Goal: Task Accomplishment & Management: Use online tool/utility

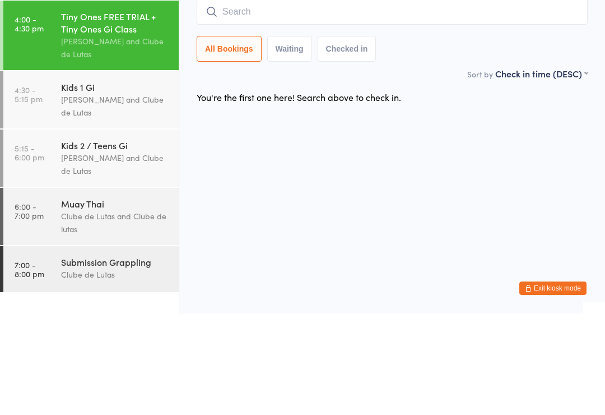
click at [285, 100] on input "search" at bounding box center [392, 113] width 391 height 26
click at [277, 100] on input "search" at bounding box center [392, 113] width 391 height 26
click at [260, 100] on input "search" at bounding box center [392, 113] width 391 height 26
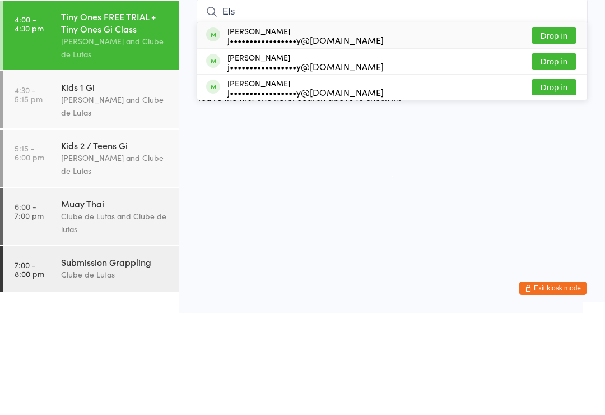
type input "Els"
click at [568, 129] on button "Drop in" at bounding box center [554, 137] width 45 height 16
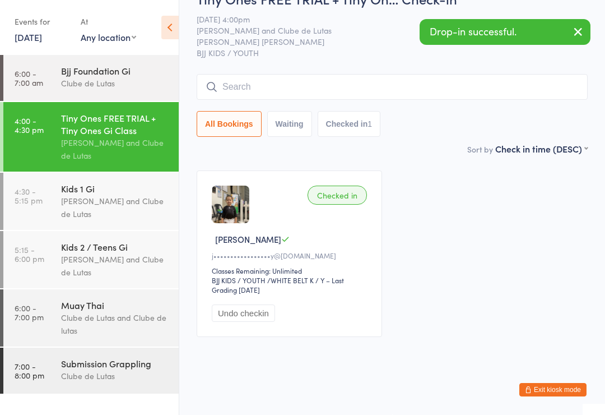
click at [382, 100] on input "search" at bounding box center [392, 87] width 391 height 26
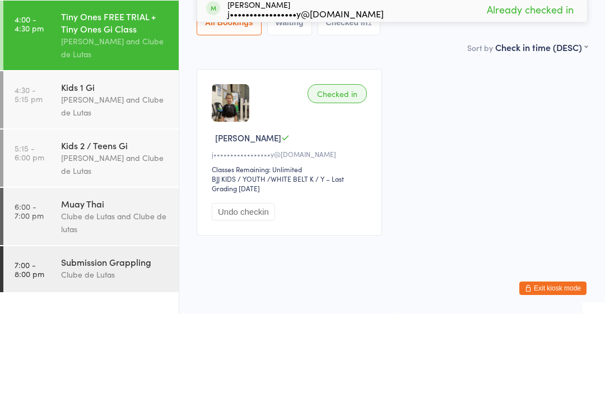
type input "Ell"
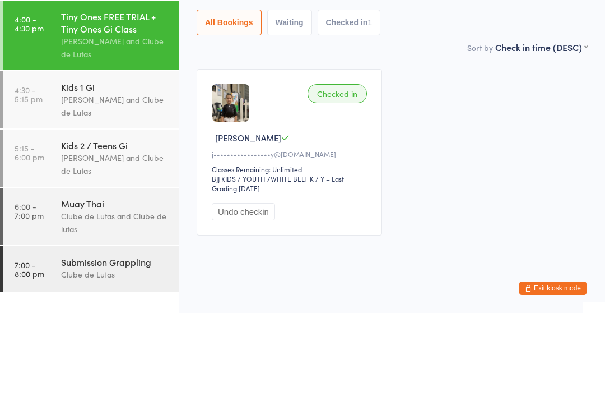
type input "Y"
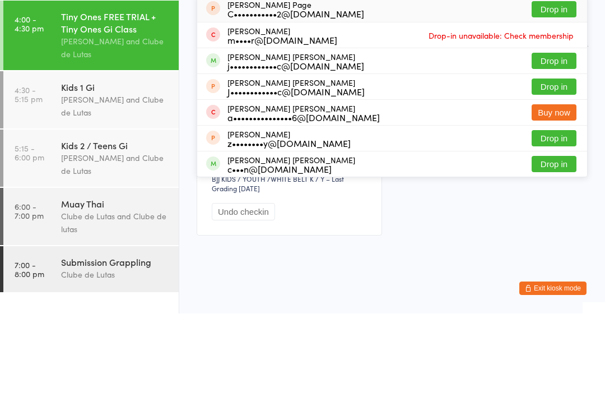
type input "C"
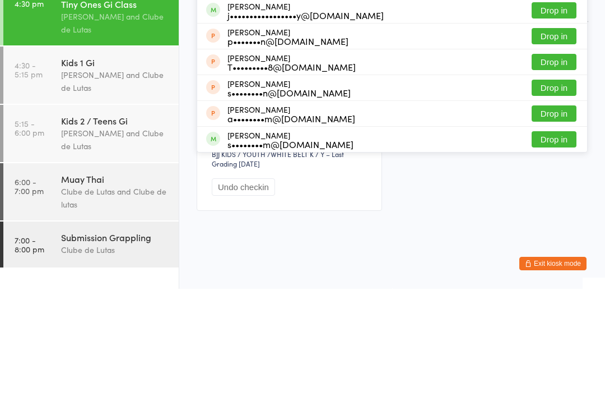
type input "Sam"
click at [568, 128] on button "Drop in" at bounding box center [554, 136] width 45 height 16
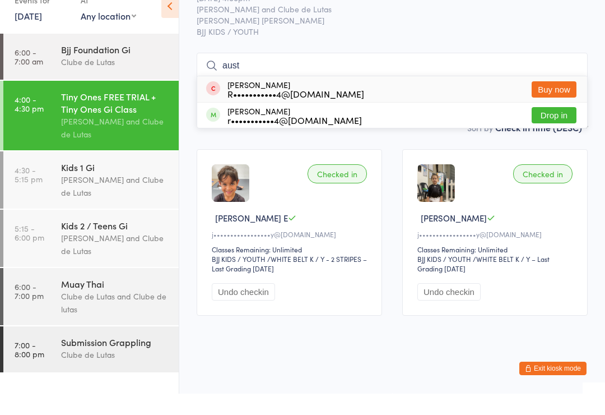
type input "aust"
click at [543, 145] on button "Drop in" at bounding box center [554, 136] width 45 height 16
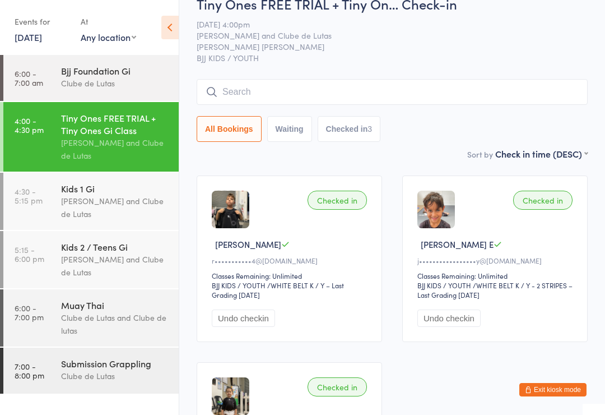
click at [255, 83] on input "search" at bounding box center [392, 92] width 391 height 26
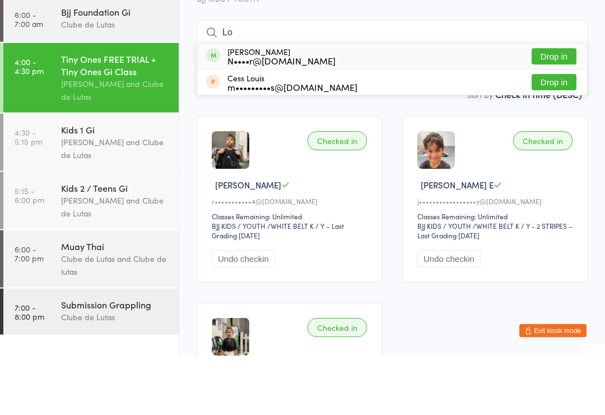
type input "Lo"
click at [558, 108] on button "Drop in" at bounding box center [554, 116] width 45 height 16
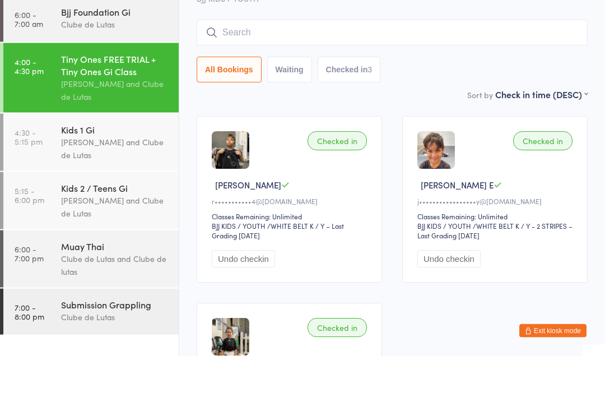
scroll to position [81, 0]
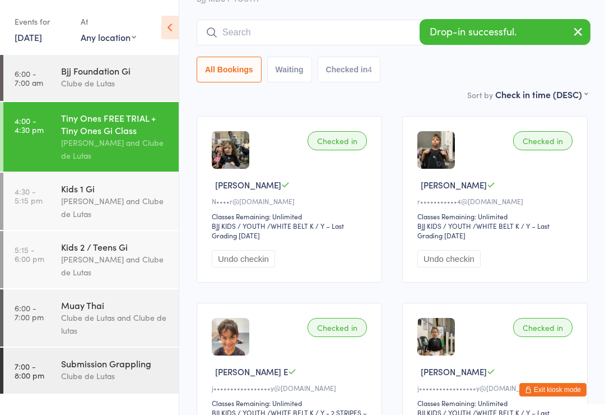
click at [272, 24] on input "search" at bounding box center [392, 33] width 391 height 26
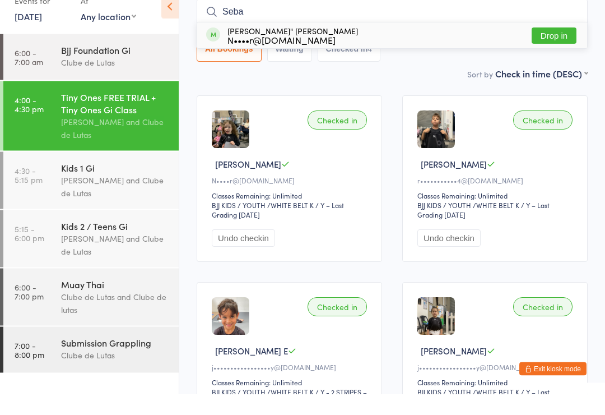
type input "Seba"
click at [556, 49] on button "Drop in" at bounding box center [554, 57] width 45 height 16
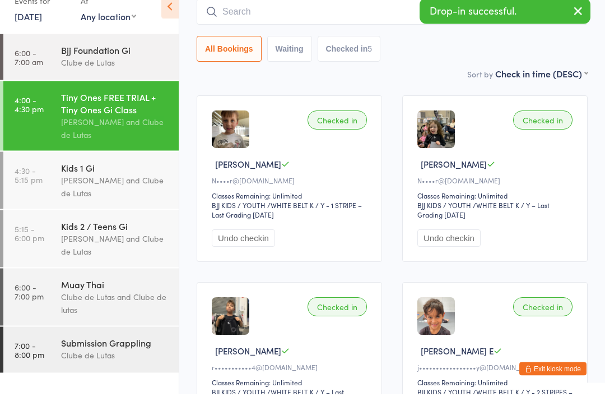
click at [105, 182] on div "Kids 1 Gi" at bounding box center [115, 188] width 108 height 12
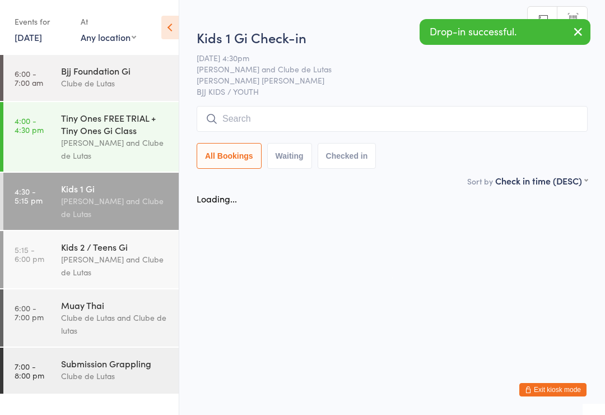
click at [276, 119] on input "search" at bounding box center [392, 119] width 391 height 26
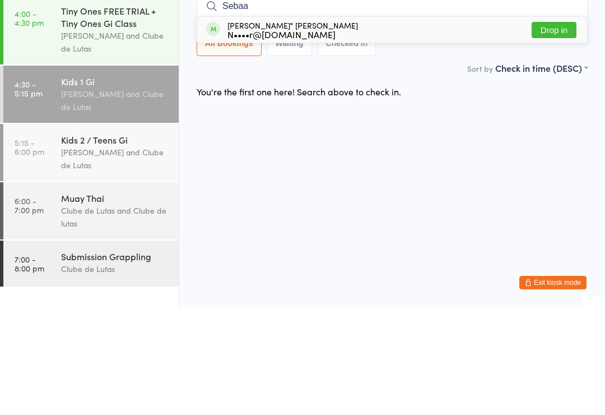
type input "Sebaa"
click at [551, 129] on button "Drop in" at bounding box center [554, 137] width 45 height 16
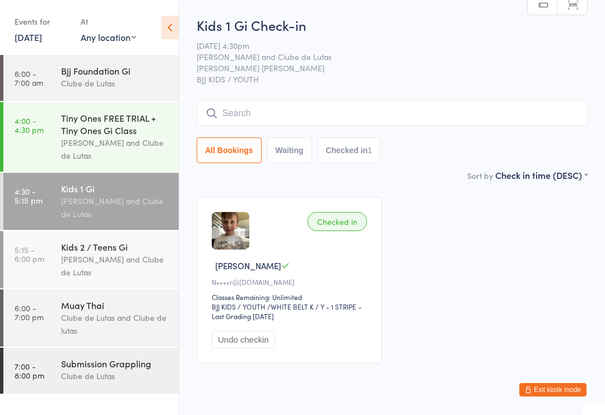
click at [346, 229] on div "Checked in" at bounding box center [337, 221] width 59 height 19
click at [382, 115] on input "search" at bounding box center [392, 113] width 391 height 26
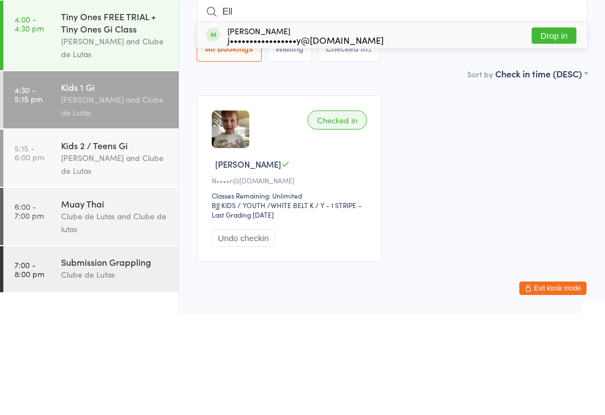
type input "Ell"
click at [568, 129] on button "Drop in" at bounding box center [554, 137] width 45 height 16
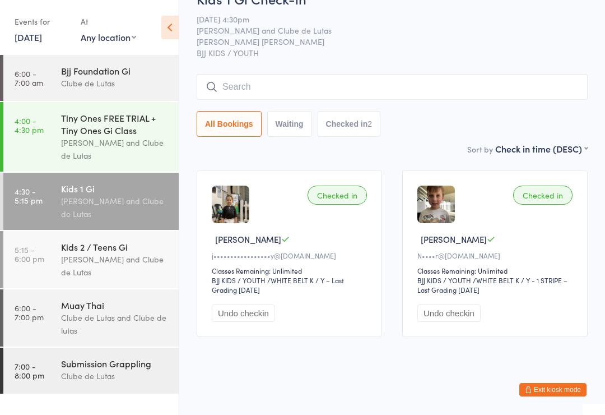
click at [281, 74] on input "search" at bounding box center [392, 87] width 391 height 26
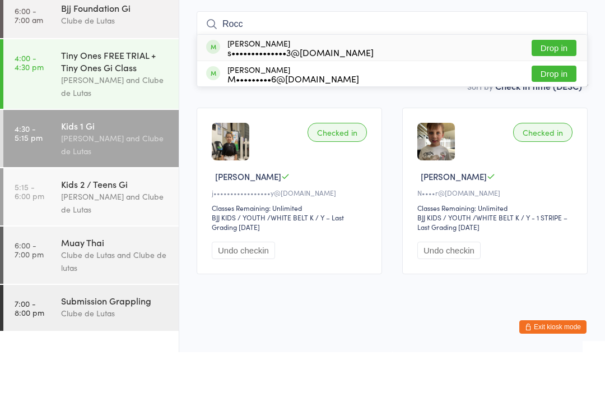
type input "Rocc"
click at [327, 137] on div "M•••••••••6@gmail.com" at bounding box center [294, 141] width 132 height 9
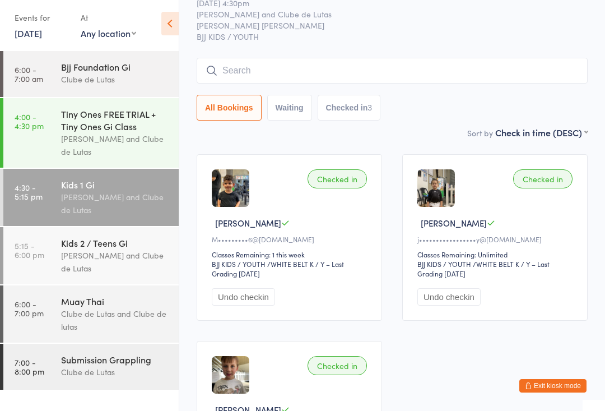
click at [343, 77] on input "search" at bounding box center [392, 75] width 391 height 26
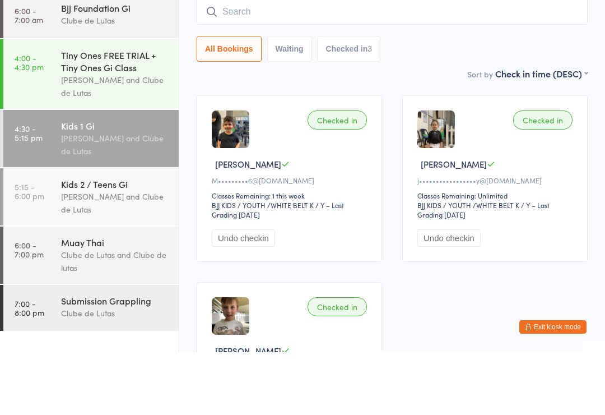
type input "R"
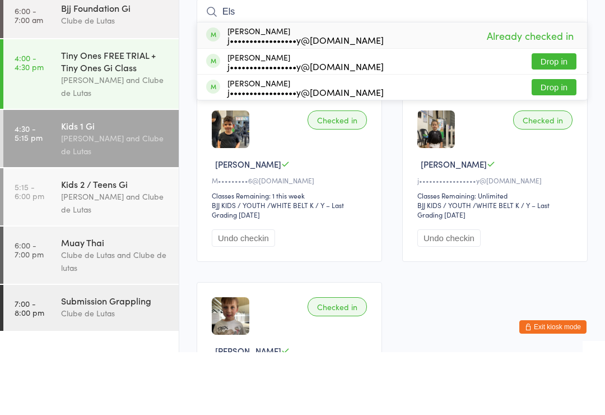
type input "Els"
click at [559, 142] on button "Drop in" at bounding box center [554, 150] width 45 height 16
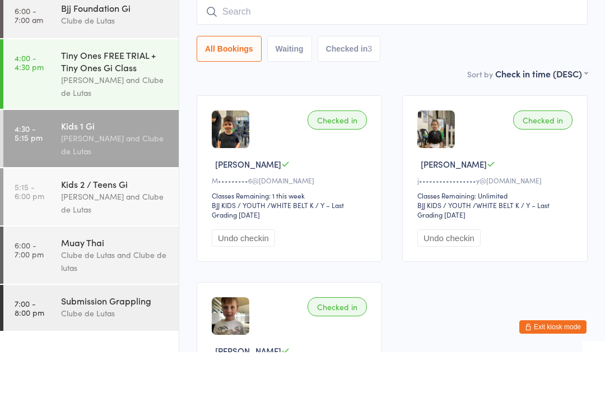
scroll to position [101, 0]
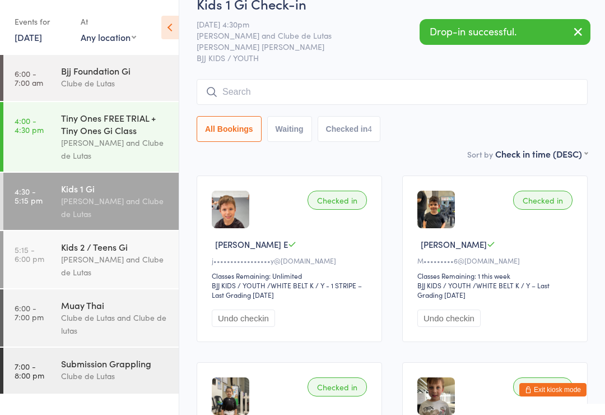
click at [344, 82] on input "search" at bounding box center [392, 92] width 391 height 26
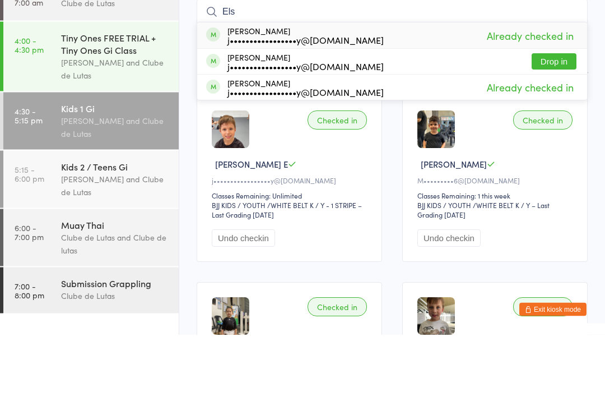
type input "Els"
click at [555, 134] on button "Drop in" at bounding box center [554, 142] width 45 height 16
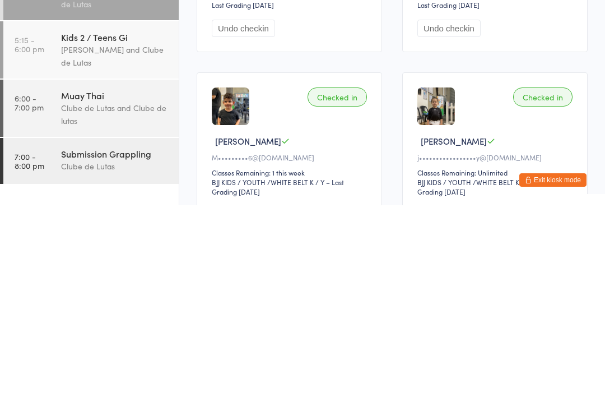
scroll to position [408, 0]
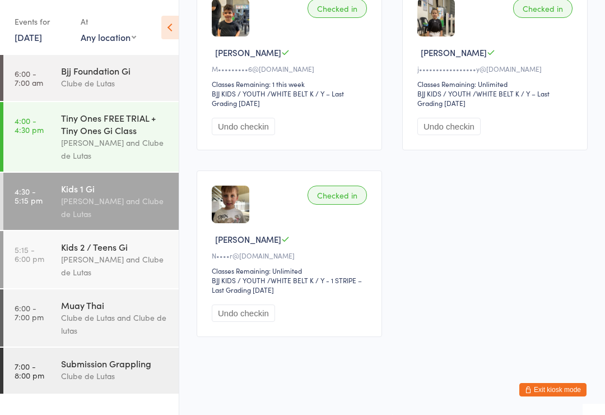
click at [571, 396] on button "Exit kiosk mode" at bounding box center [553, 389] width 67 height 13
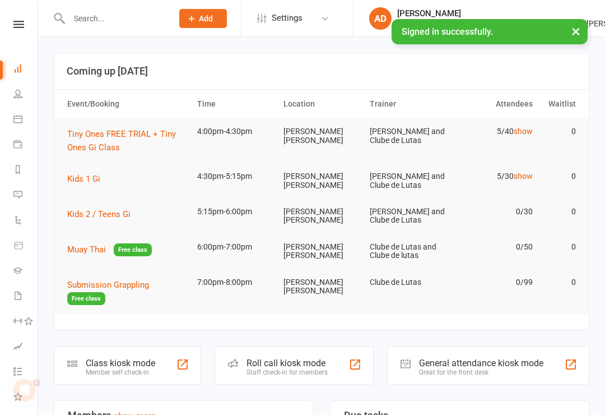
click at [13, 124] on link "Calendar" at bounding box center [25, 120] width 25 height 25
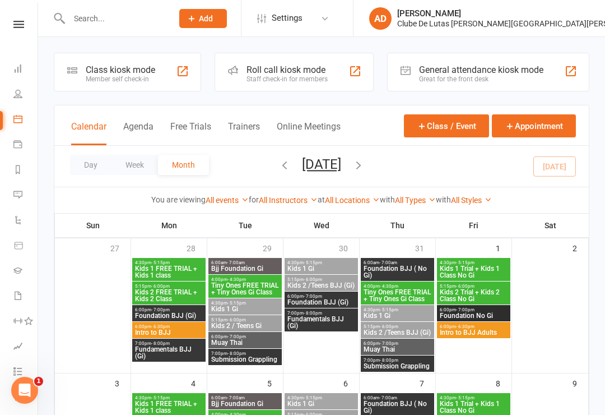
click at [81, 84] on div "Class kiosk mode Member self check-in" at bounding box center [127, 72] width 147 height 39
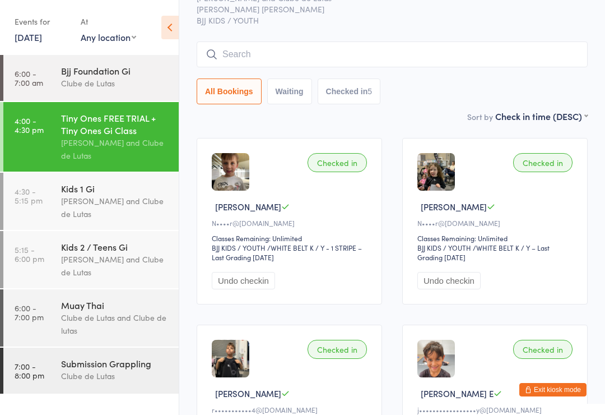
click at [327, 51] on input "search" at bounding box center [392, 54] width 391 height 26
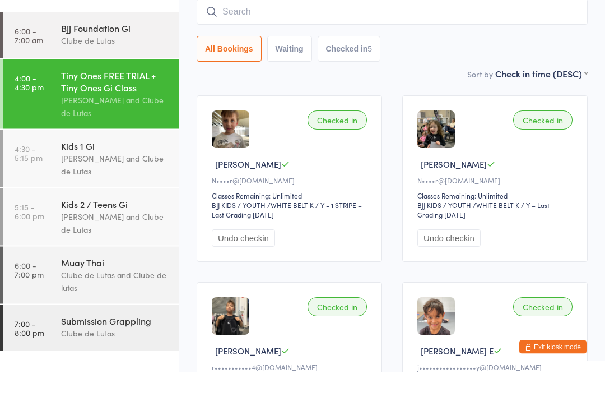
click at [43, 173] on link "4:30 - 5:15 pm Kids 1 Gi Joe Mekhael and Clube de Lutas" at bounding box center [90, 201] width 175 height 57
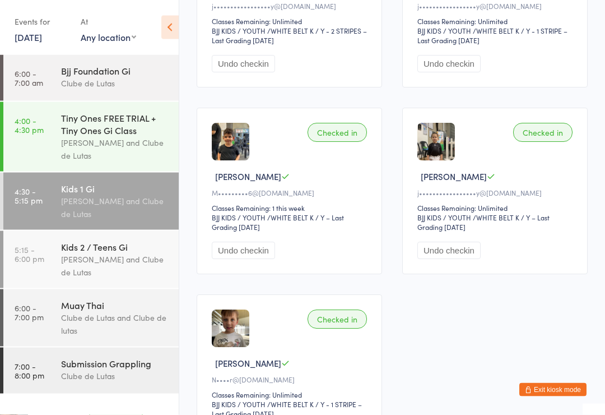
scroll to position [408, 0]
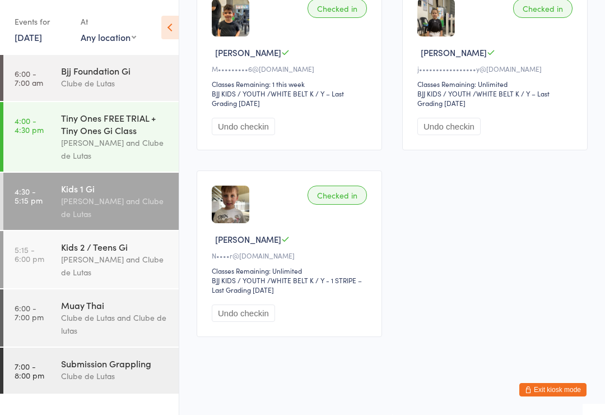
click at [98, 274] on div "[PERSON_NAME] and Clube de Lutas" at bounding box center [115, 266] width 108 height 26
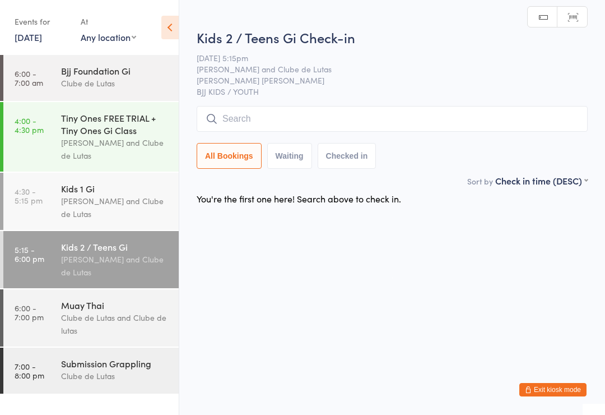
click at [132, 331] on div "Clube de Lutas and Clube de lutas" at bounding box center [115, 324] width 108 height 26
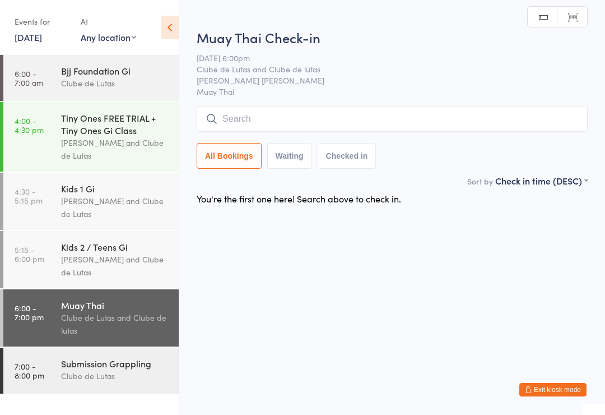
click at [86, 379] on div "Clube de Lutas" at bounding box center [115, 375] width 108 height 13
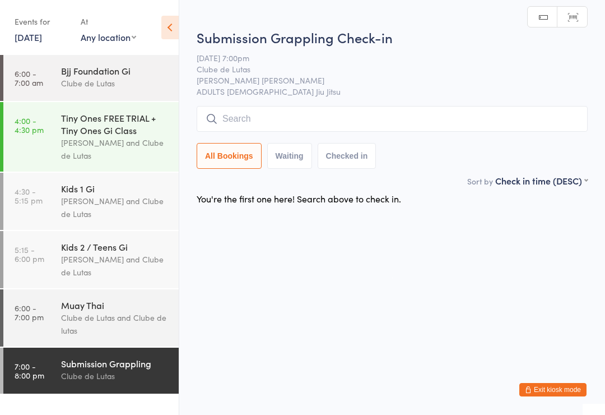
click at [66, 209] on div "Joe Mekhael and Clube de Lutas" at bounding box center [115, 208] width 108 height 26
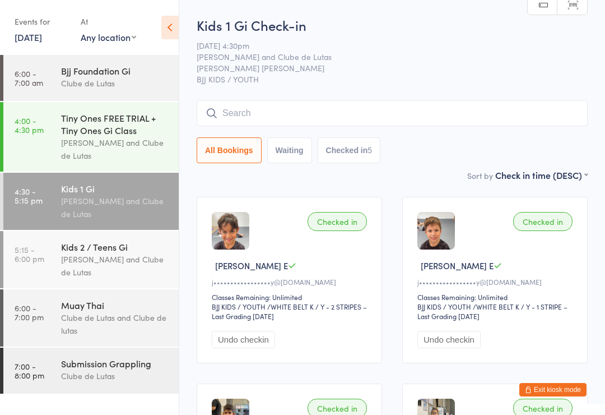
click at [558, 302] on div "Classes Remaining: Unlimited" at bounding box center [497, 297] width 159 height 10
click at [410, 115] on input "search" at bounding box center [392, 113] width 391 height 26
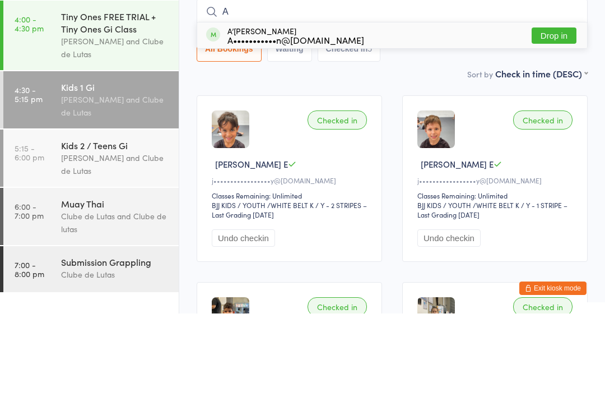
type input "A"
click at [303, 137] on div "A•••••••••••n@gmail.com" at bounding box center [296, 141] width 137 height 9
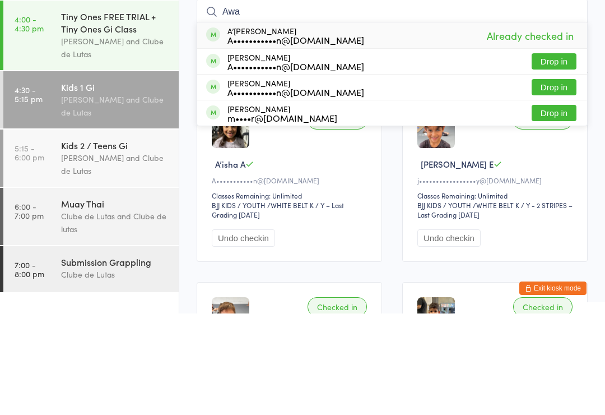
type input "Awa"
click at [239, 154] on div "Idris Awab A•••••••••••n@gmail.com" at bounding box center [296, 163] width 137 height 18
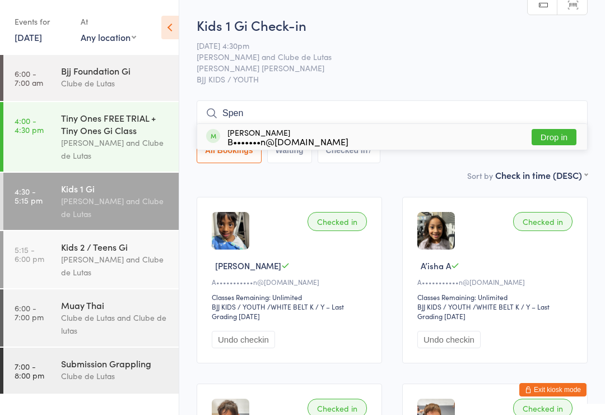
type input "Spen"
click at [295, 141] on div "B•••••••n@hotmail.com" at bounding box center [288, 141] width 121 height 9
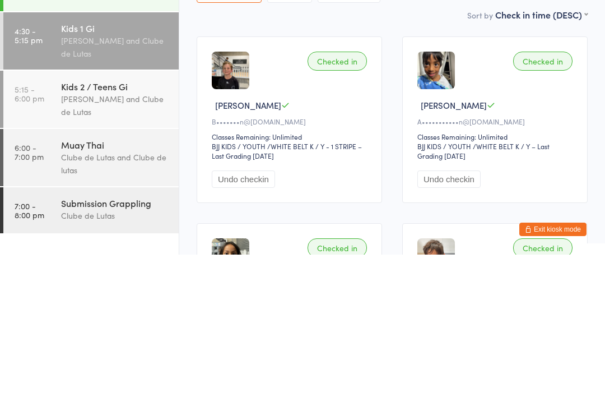
click at [342, 212] on div "Checked in" at bounding box center [337, 221] width 59 height 19
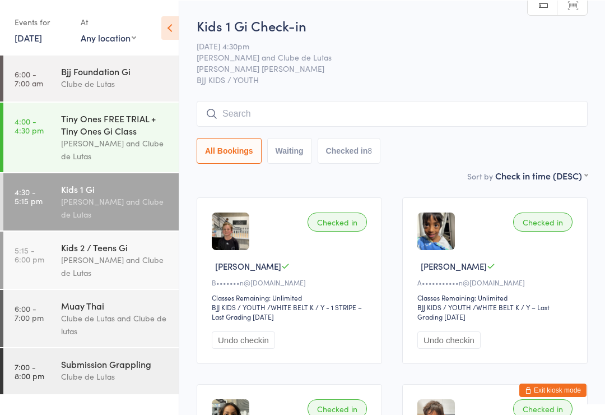
click at [282, 108] on input "search" at bounding box center [392, 113] width 391 height 26
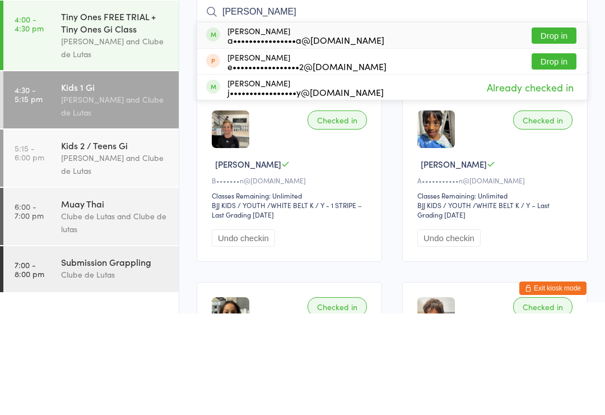
type input "Elio"
click at [552, 129] on button "Drop in" at bounding box center [554, 137] width 45 height 16
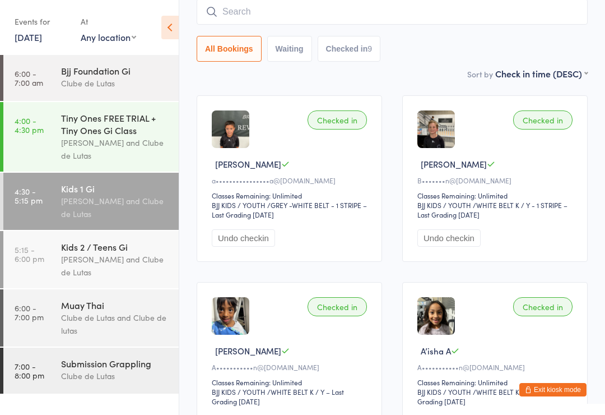
click at [585, 197] on div "Checked in Spencer D B•••••••n@hotmail.com Classes Remaining: Unlimited BJJ KID…" at bounding box center [496, 178] width 186 height 167
click at [564, 389] on button "Exit kiosk mode" at bounding box center [553, 389] width 67 height 13
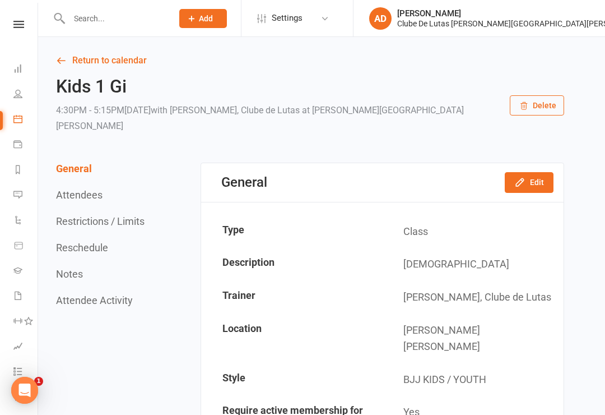
click at [69, 26] on input "text" at bounding box center [115, 19] width 99 height 16
click at [21, 241] on icon at bounding box center [18, 246] width 10 height 10
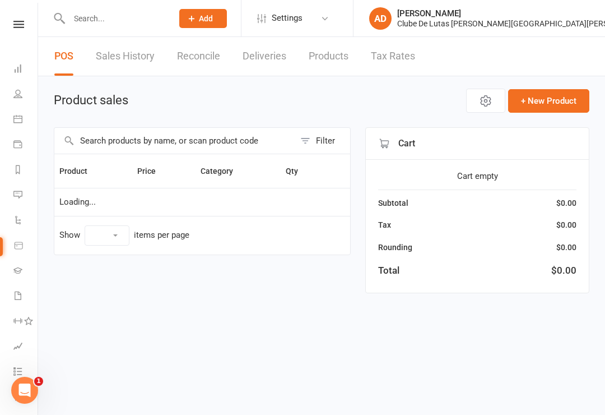
select select "10"
click at [95, 150] on input "text" at bounding box center [174, 141] width 241 height 26
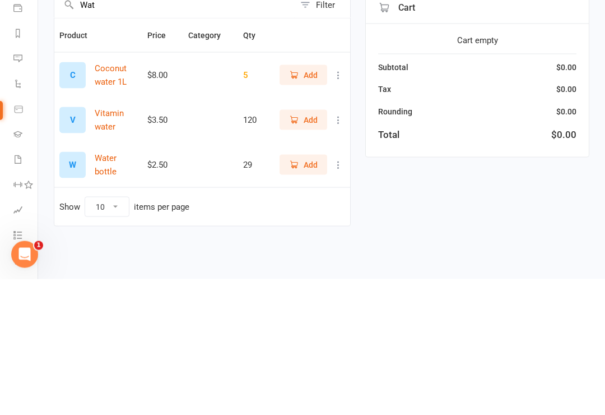
type input "Wat"
click at [309, 294] on span "Add" at bounding box center [311, 300] width 14 height 12
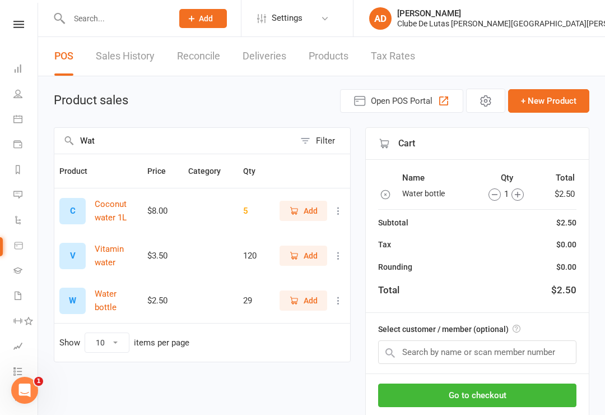
click at [530, 386] on button "Go to checkout" at bounding box center [477, 395] width 198 height 24
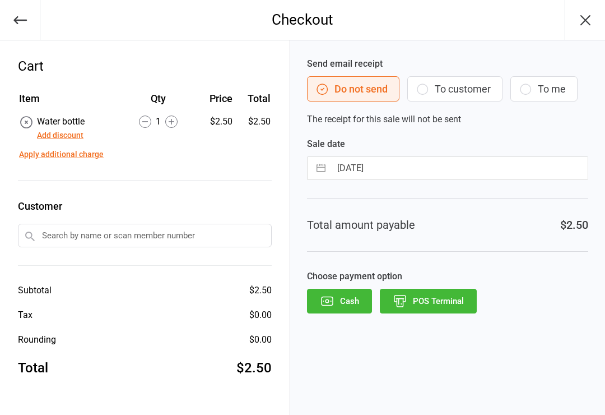
click at [429, 312] on button "POS Terminal" at bounding box center [428, 301] width 97 height 25
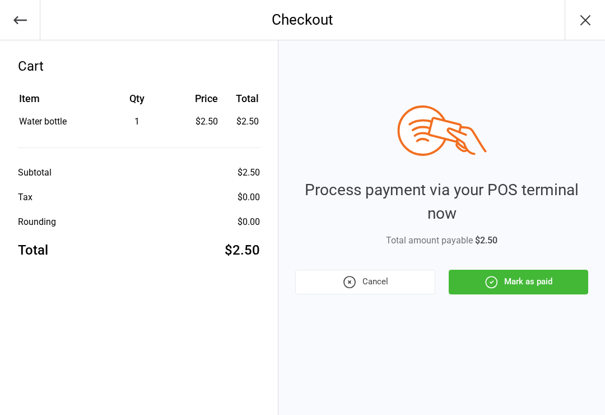
click at [482, 291] on button "Mark as paid" at bounding box center [519, 282] width 140 height 25
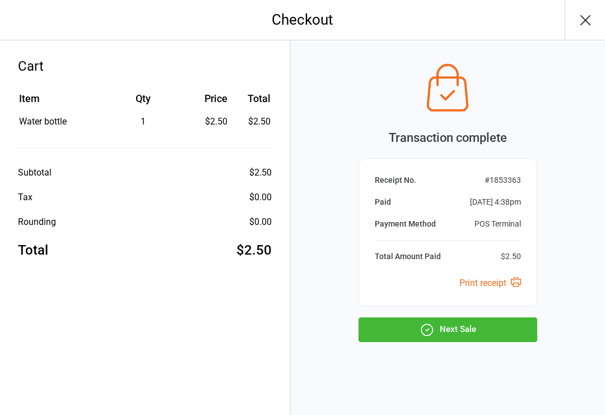
click at [380, 320] on button "Next Sale" at bounding box center [448, 329] width 179 height 25
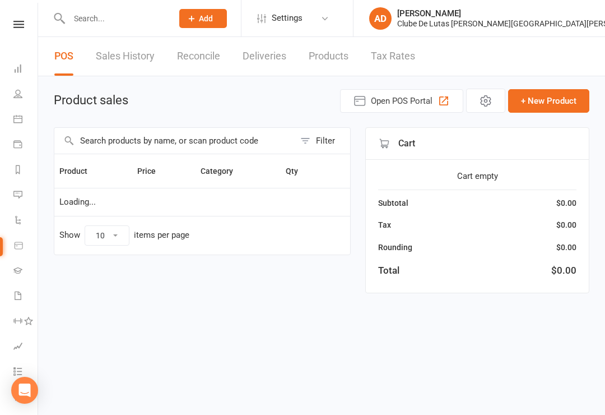
click at [19, 122] on link "Calendar" at bounding box center [25, 120] width 25 height 25
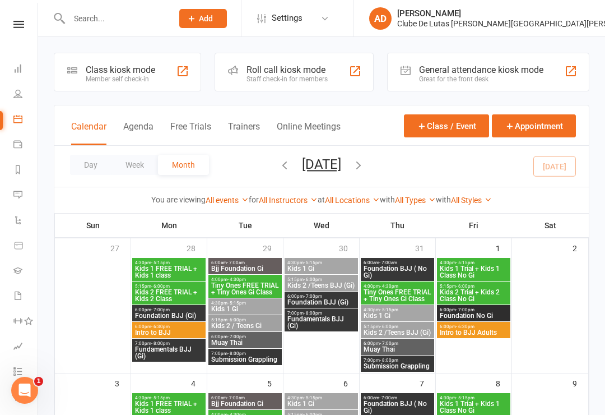
click at [98, 76] on div "Member self check-in" at bounding box center [121, 79] width 70 height 8
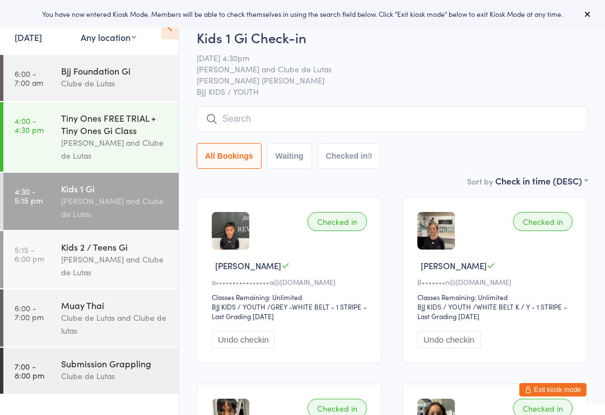
click at [75, 202] on div "[PERSON_NAME] and Clube de Lutas" at bounding box center [115, 208] width 108 height 26
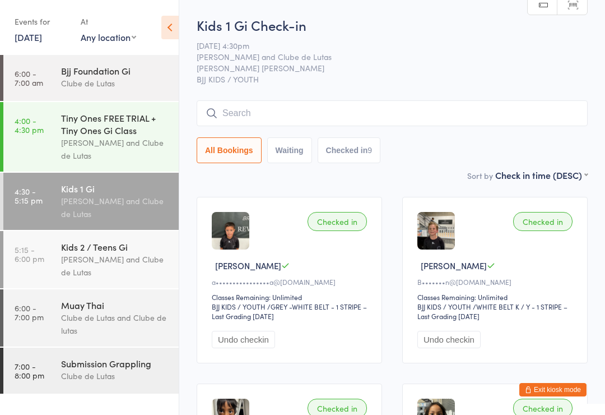
click at [349, 103] on input "search" at bounding box center [392, 113] width 391 height 26
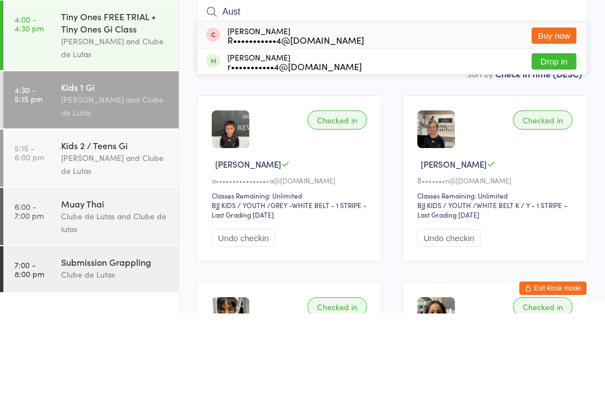
type input "Aust"
click at [552, 155] on button "Drop in" at bounding box center [554, 163] width 45 height 16
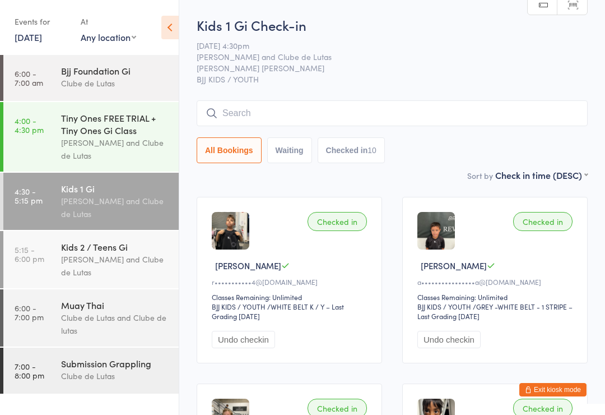
click at [367, 153] on button "Checked in 10" at bounding box center [351, 150] width 67 height 26
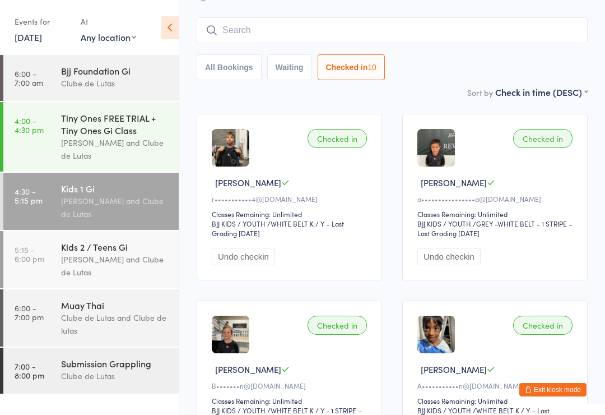
scroll to position [82, 0]
click at [217, 161] on img at bounding box center [231, 149] width 38 height 38
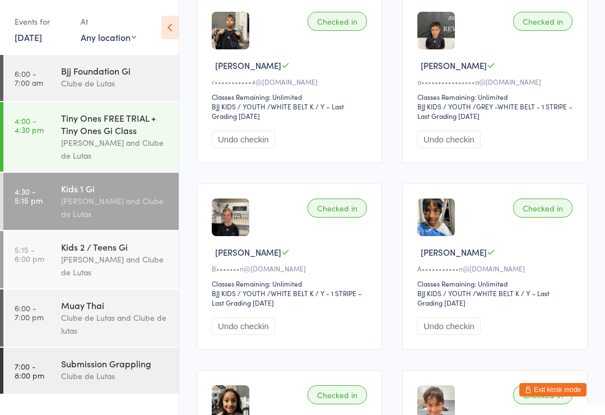
scroll to position [199, 0]
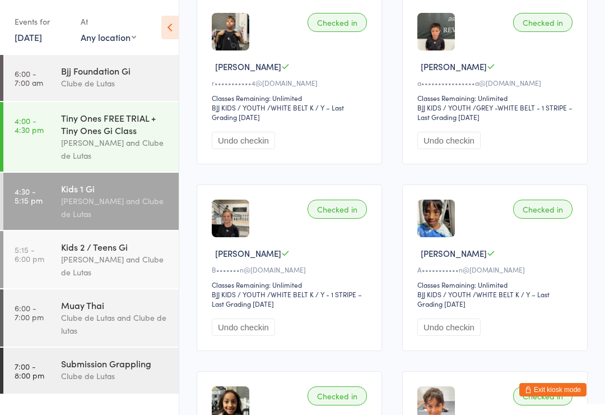
click at [142, 317] on div "Clube de Lutas and Clube de lutas" at bounding box center [115, 324] width 108 height 26
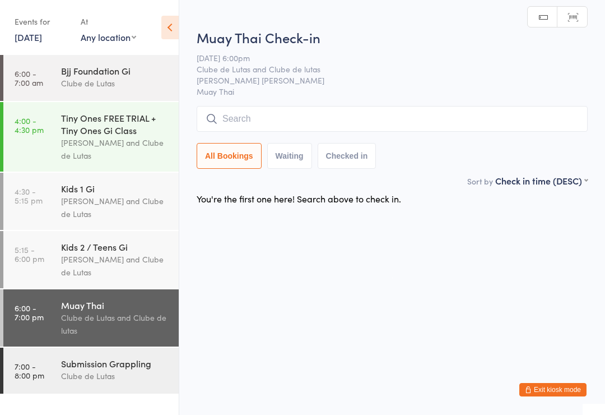
click at [320, 132] on input "search" at bounding box center [392, 119] width 391 height 26
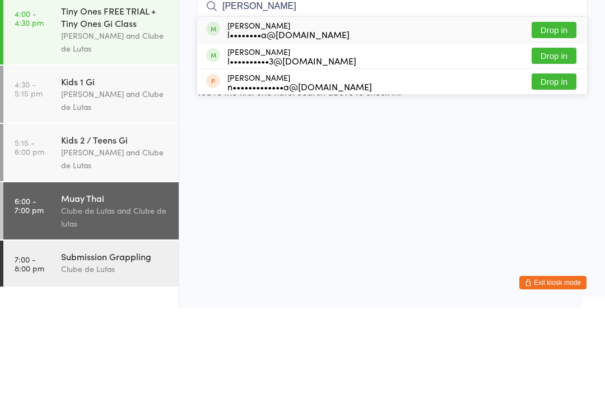
type input "Luke"
click at [558, 155] on button "Drop in" at bounding box center [554, 163] width 45 height 16
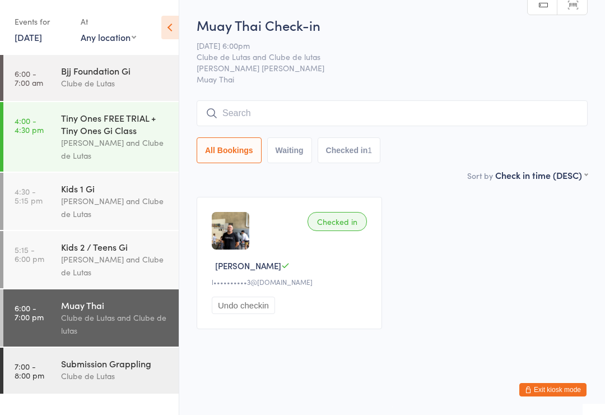
click at [581, 383] on button "Exit kiosk mode" at bounding box center [553, 389] width 67 height 13
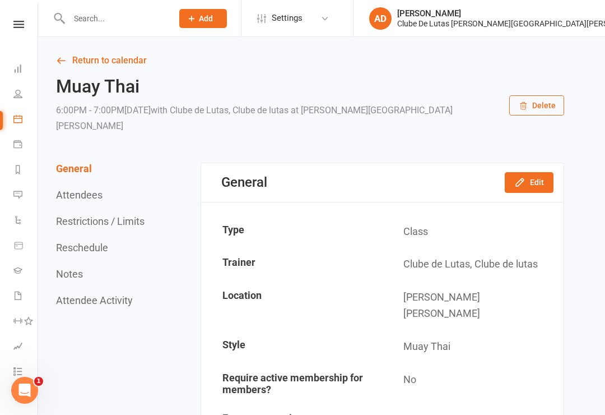
click at [17, 249] on link "Product Sales" at bounding box center [25, 246] width 25 height 25
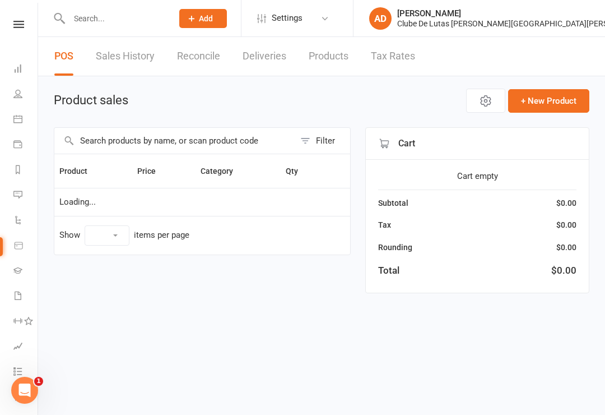
select select "10"
click at [98, 145] on input "text" at bounding box center [174, 141] width 241 height 26
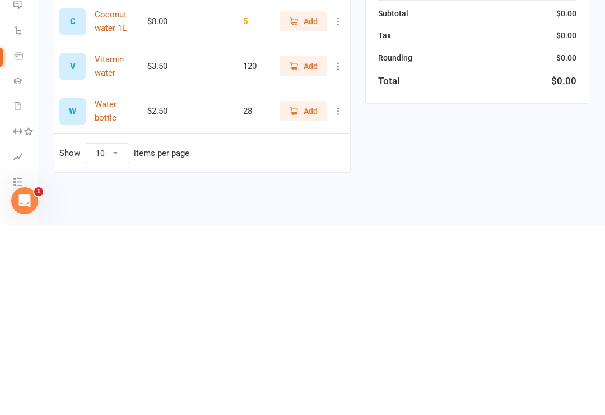
type input "Water"
click at [303, 290] on button "Add" at bounding box center [304, 300] width 48 height 20
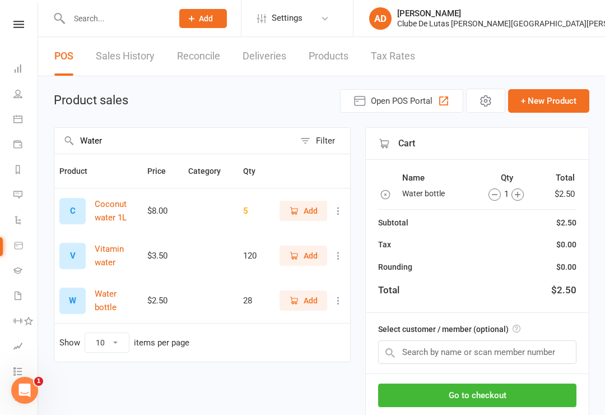
click at [538, 396] on button "Go to checkout" at bounding box center [477, 395] width 198 height 24
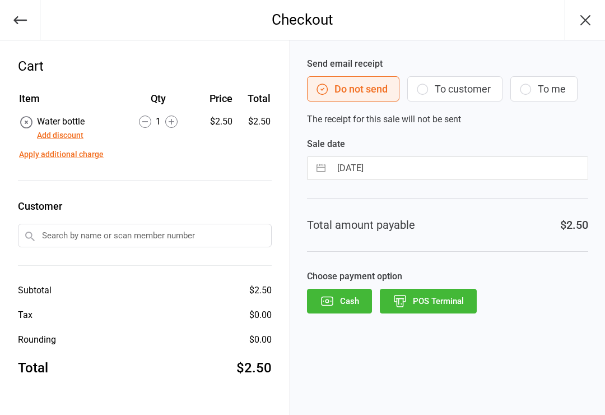
click at [474, 305] on button "POS Terminal" at bounding box center [428, 301] width 97 height 25
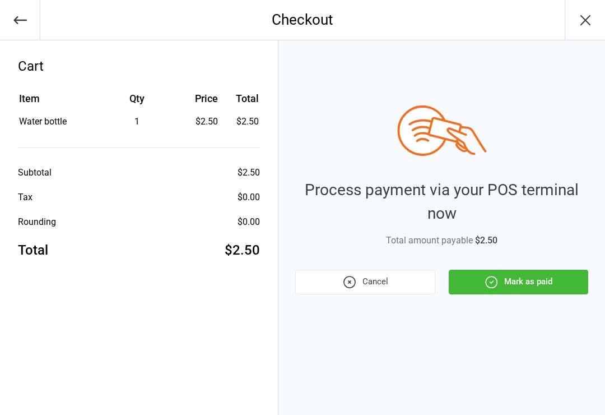
click at [524, 288] on button "Mark as paid" at bounding box center [519, 282] width 140 height 25
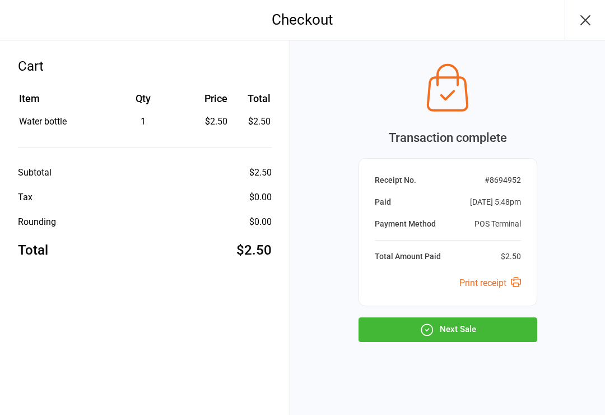
click at [510, 332] on button "Next Sale" at bounding box center [448, 329] width 179 height 25
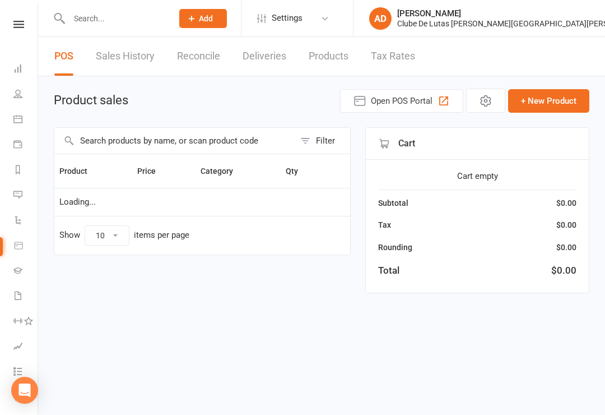
click at [20, 121] on link "Calendar" at bounding box center [25, 120] width 25 height 25
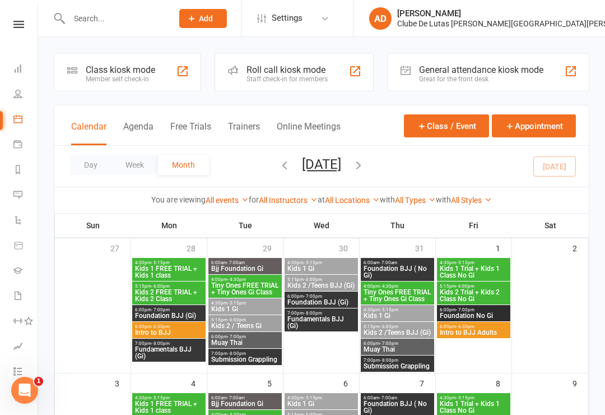
click at [86, 65] on div "Class kiosk mode" at bounding box center [121, 69] width 70 height 11
click at [94, 78] on div "Member self check-in" at bounding box center [121, 79] width 70 height 8
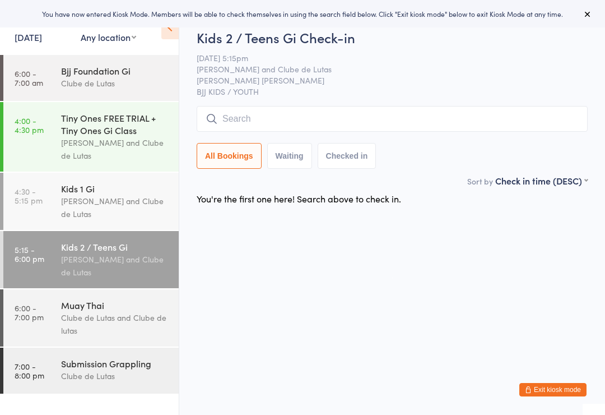
click at [126, 346] on div "Muay Thai Clube de Lutas and Clube de lutas" at bounding box center [120, 317] width 118 height 57
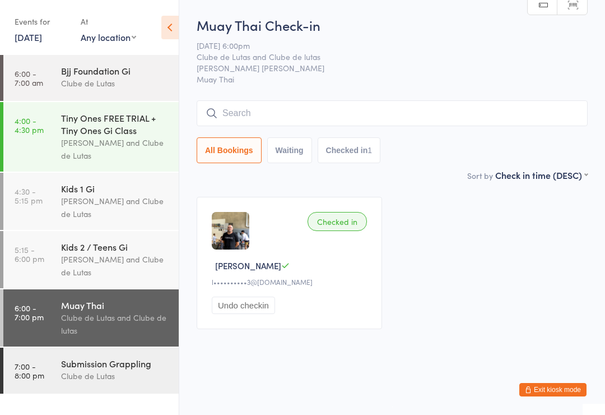
click at [286, 110] on input "search" at bounding box center [392, 113] width 391 height 26
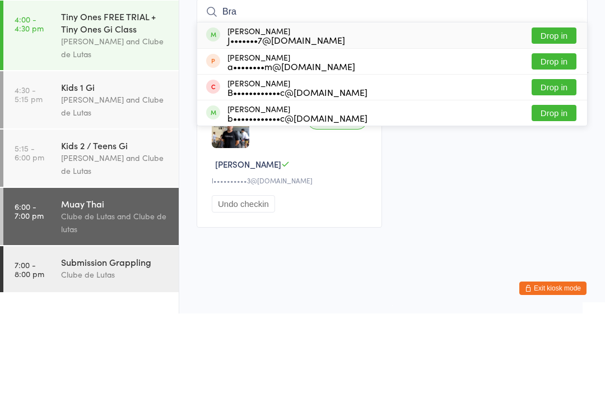
type input "Bra"
click at [551, 181] on button "Drop in" at bounding box center [554, 189] width 45 height 16
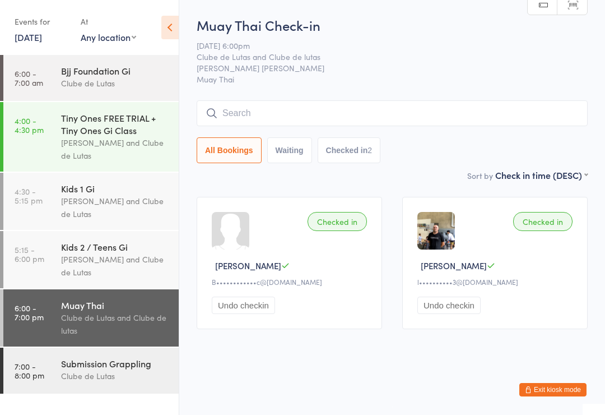
click at [247, 123] on input "search" at bounding box center [392, 113] width 391 height 26
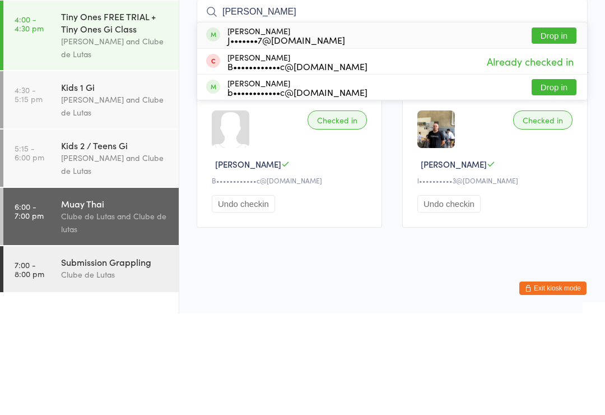
type input "[PERSON_NAME]"
click at [551, 129] on button "Drop in" at bounding box center [554, 137] width 45 height 16
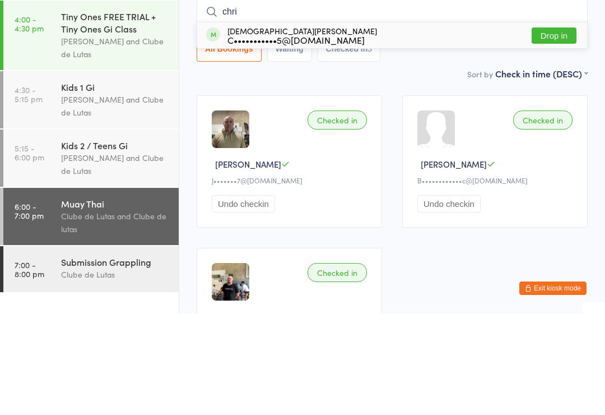
type input "chri"
click at [539, 129] on button "Drop in" at bounding box center [554, 137] width 45 height 16
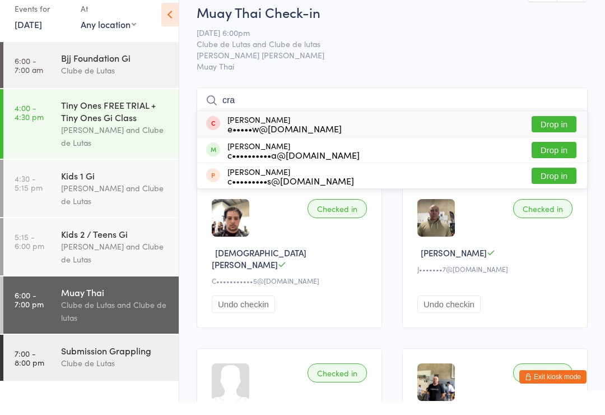
type input "cra"
click at [554, 155] on button "Drop in" at bounding box center [554, 163] width 45 height 16
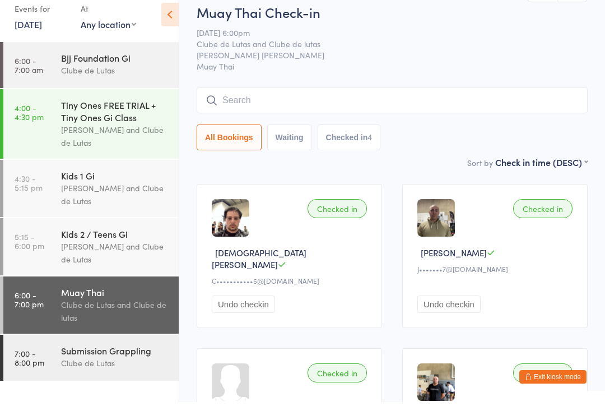
scroll to position [13, 0]
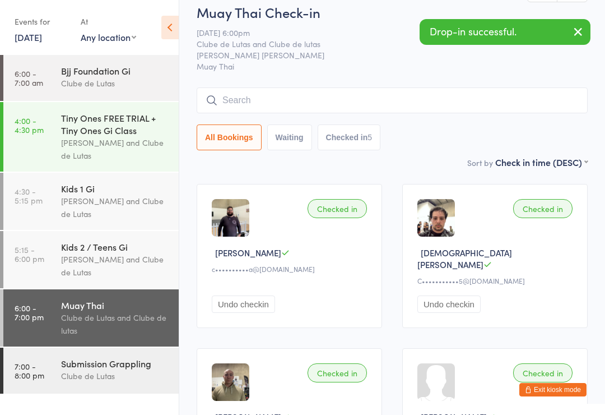
click at [287, 102] on input "search" at bounding box center [392, 100] width 391 height 26
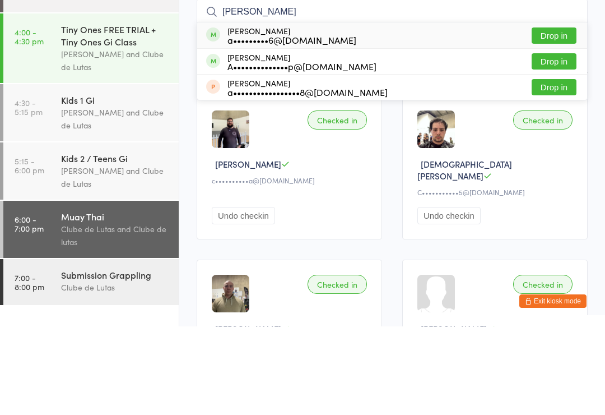
type input "[PERSON_NAME]"
click at [544, 116] on button "Drop in" at bounding box center [554, 124] width 45 height 16
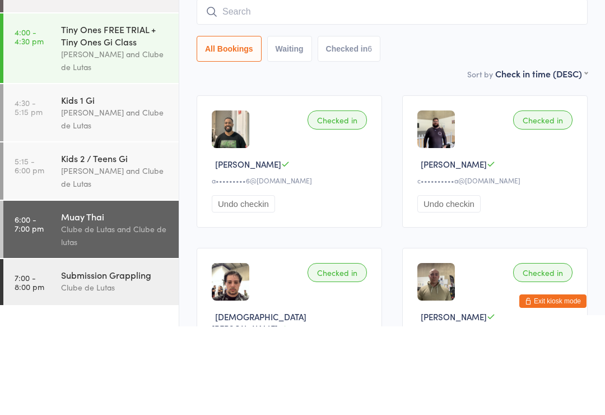
click at [506, 87] on input "search" at bounding box center [392, 100] width 391 height 26
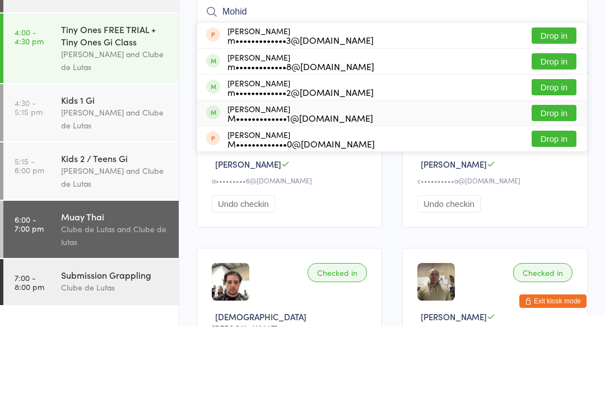
type input "Mohid"
click at [558, 193] on button "Drop in" at bounding box center [554, 201] width 45 height 16
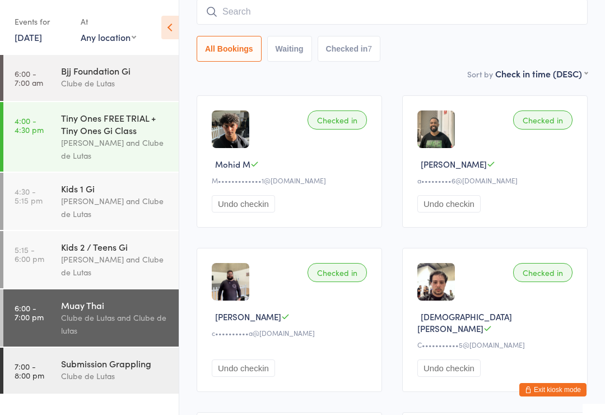
click at [331, 17] on input "search" at bounding box center [392, 12] width 391 height 26
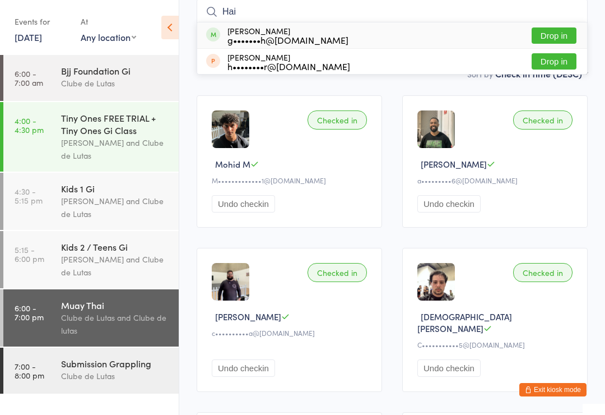
type input "Hai"
click at [548, 36] on button "Drop in" at bounding box center [554, 35] width 45 height 16
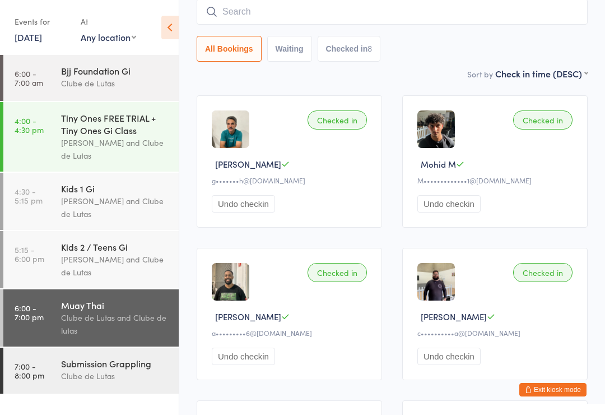
click at [79, 359] on div "Submission Grappling Clube de Lutas" at bounding box center [120, 370] width 118 height 44
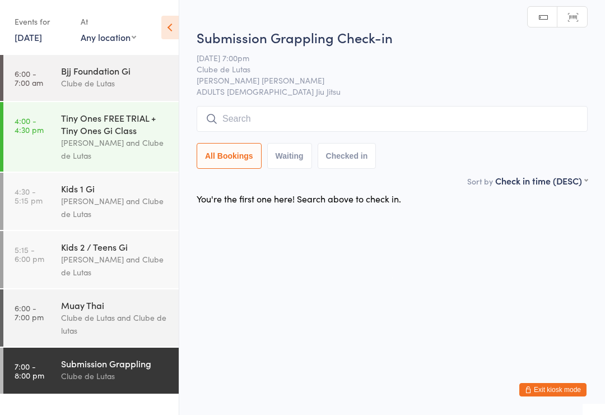
click at [406, 107] on input "search" at bounding box center [392, 119] width 391 height 26
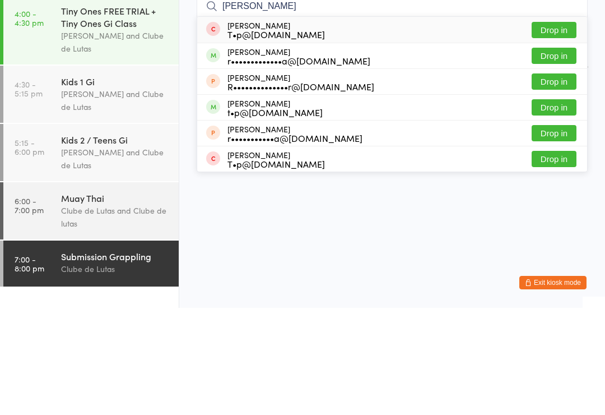
type input "[PERSON_NAME]"
click at [605, 93] on ui-view "Submission Grappling Check-in [DATE] 7:00pm Clube de Lutas [PERSON_NAME] [PERSO…" at bounding box center [392, 113] width 426 height 195
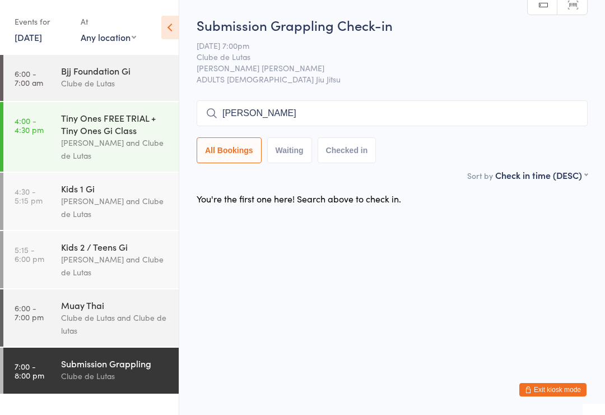
click at [95, 334] on div "Clube de Lutas and Clube de lutas" at bounding box center [115, 324] width 108 height 26
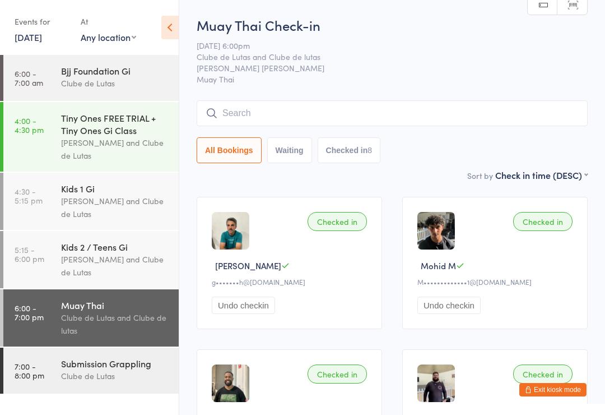
click at [114, 369] on div "Submission Grappling" at bounding box center [115, 363] width 108 height 12
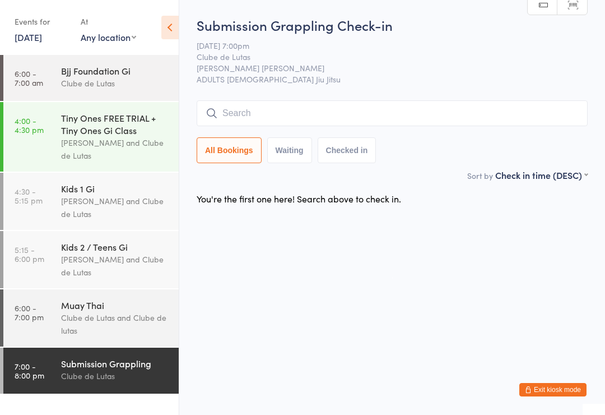
click at [401, 115] on input "search" at bounding box center [392, 113] width 391 height 26
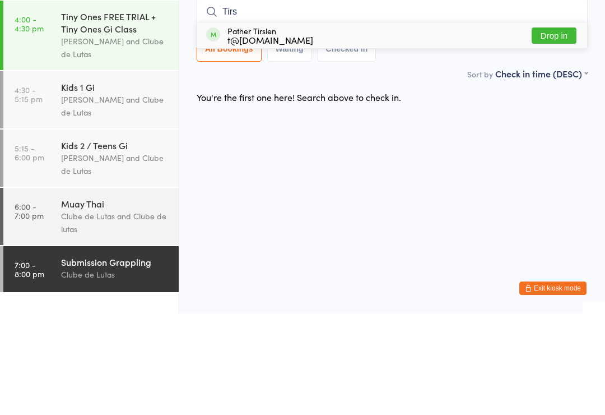
type input "Tirs"
click at [563, 129] on button "Drop in" at bounding box center [554, 137] width 45 height 16
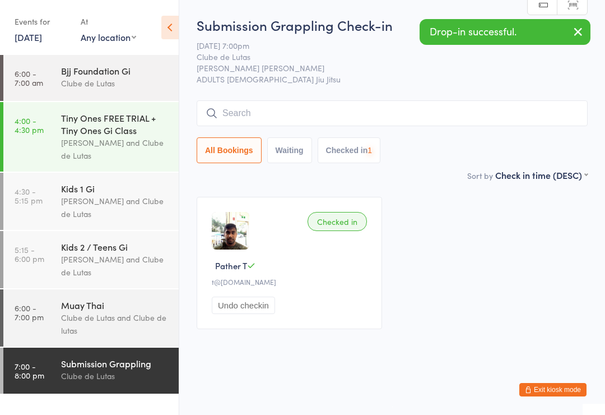
scroll to position [3, 0]
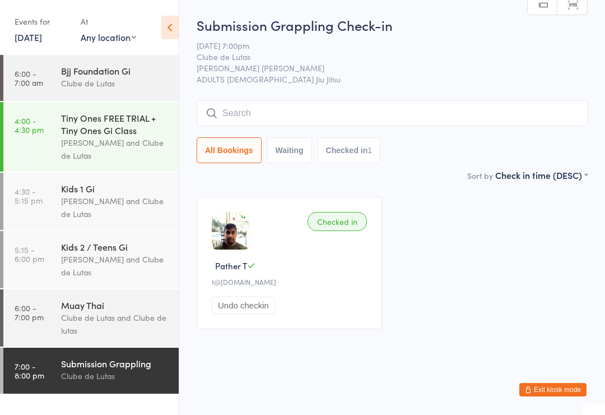
click at [101, 380] on div "Clube de Lutas" at bounding box center [115, 375] width 108 height 13
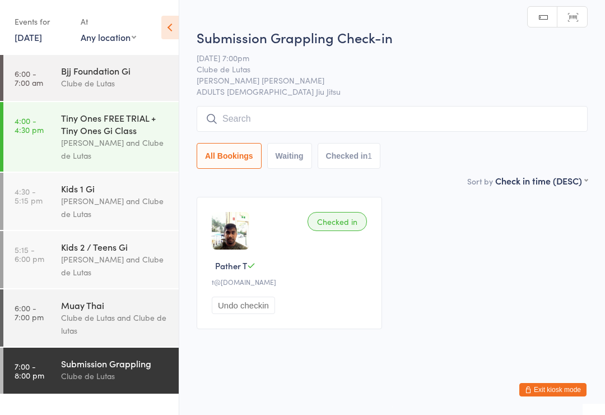
click at [359, 119] on input "search" at bounding box center [392, 119] width 391 height 26
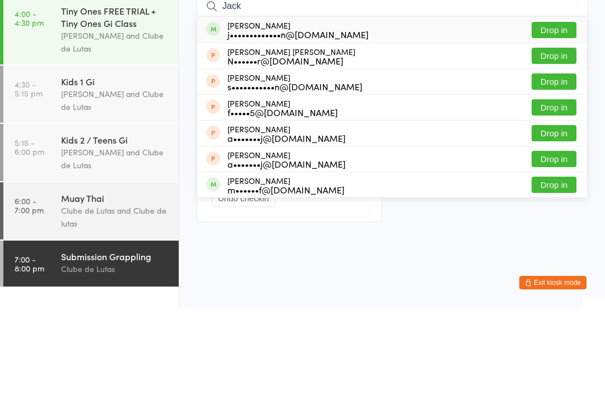
type input "Jack"
click at [552, 129] on button "Drop in" at bounding box center [554, 137] width 45 height 16
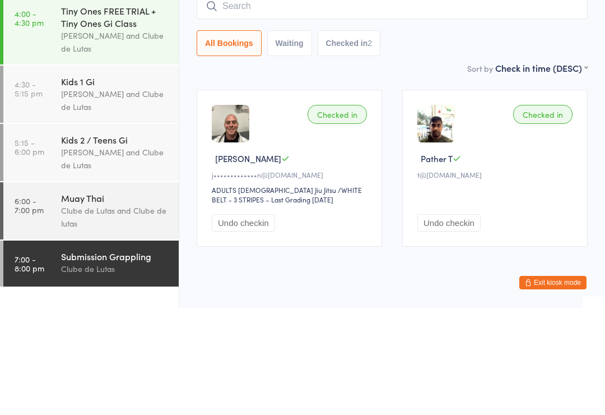
click at [225, 100] on input "search" at bounding box center [392, 113] width 391 height 26
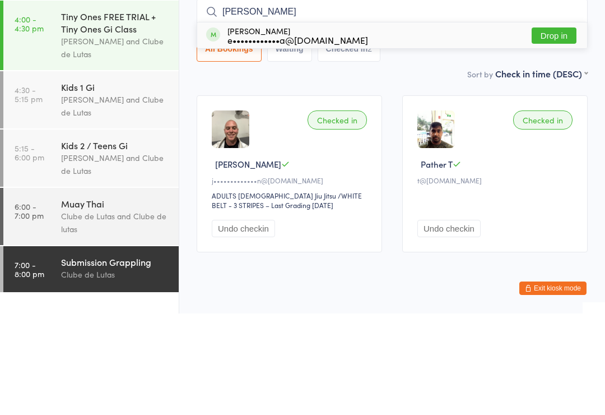
type input "[PERSON_NAME]"
click at [553, 129] on button "Drop in" at bounding box center [554, 137] width 45 height 16
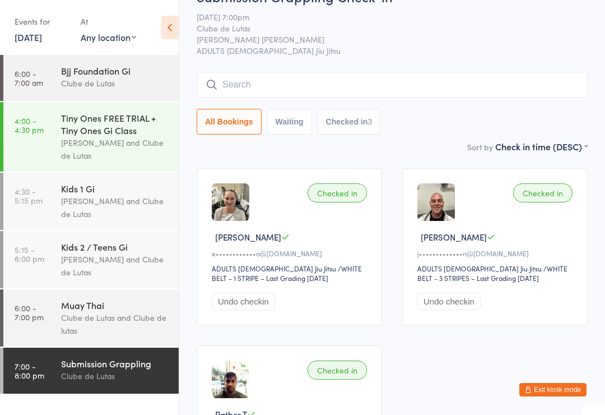
click at [272, 94] on input "search" at bounding box center [392, 85] width 391 height 26
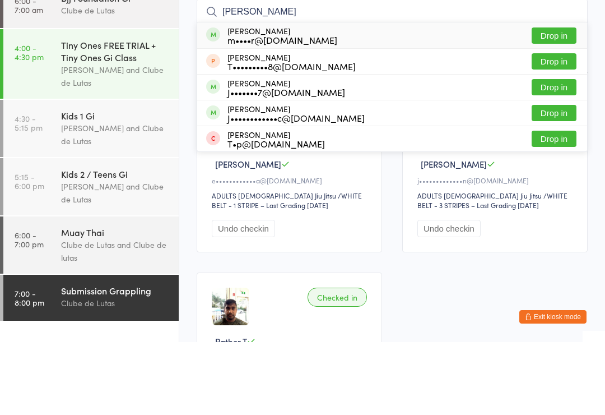
type input "[PERSON_NAME]"
click at [548, 178] on button "Drop in" at bounding box center [554, 186] width 45 height 16
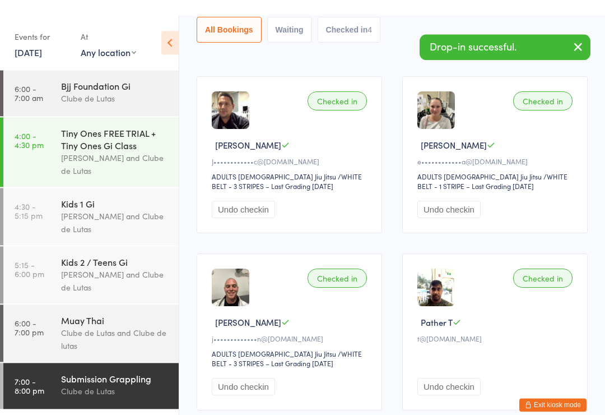
scroll to position [0, 0]
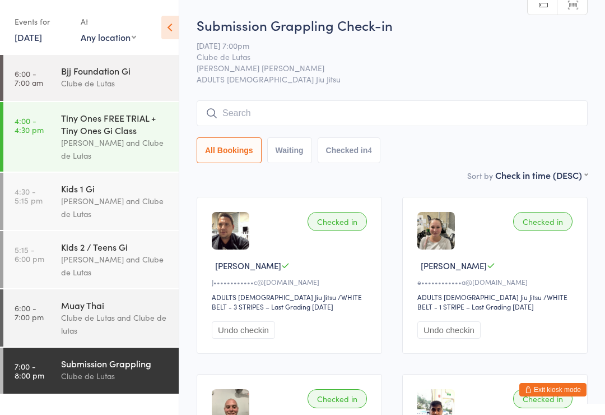
click at [599, 85] on ui-view "Submission Grappling Check-in [DATE] 7:00pm Clube de Lutas [PERSON_NAME] [PERSO…" at bounding box center [392, 278] width 426 height 525
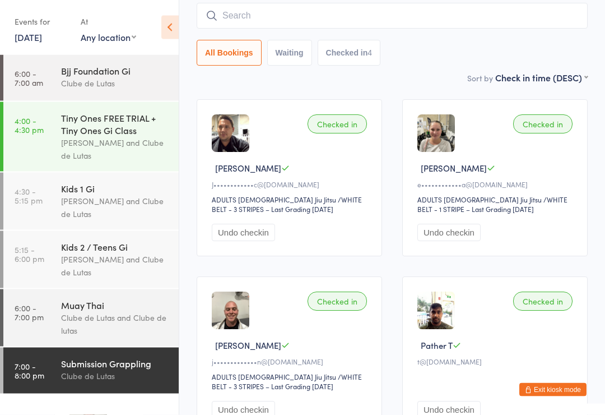
scroll to position [81, 0]
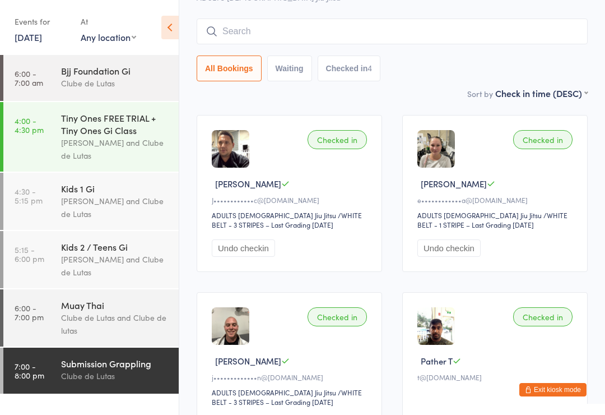
click at [261, 38] on input "search" at bounding box center [392, 32] width 391 height 26
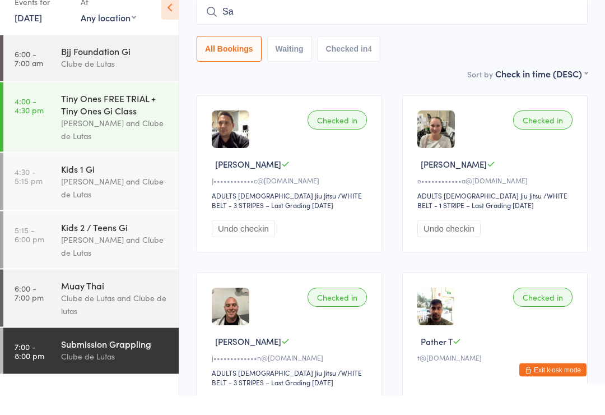
type input "S"
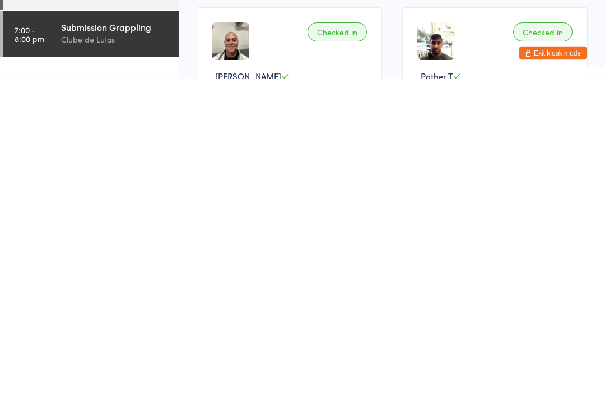
scroll to position [0, 0]
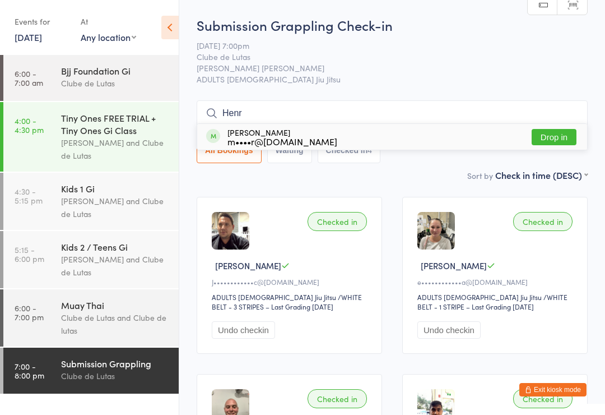
type input "Henr"
click at [563, 131] on button "Drop in" at bounding box center [554, 137] width 45 height 16
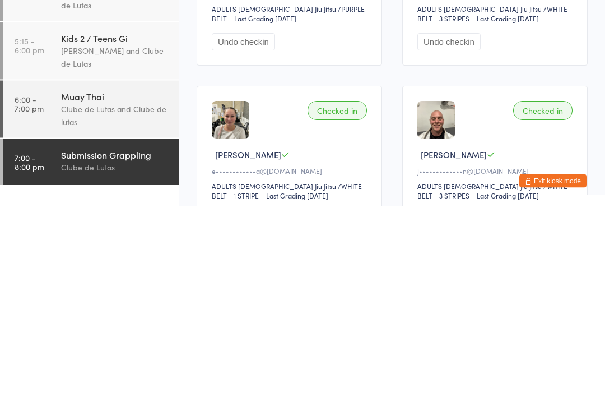
scroll to position [77, 0]
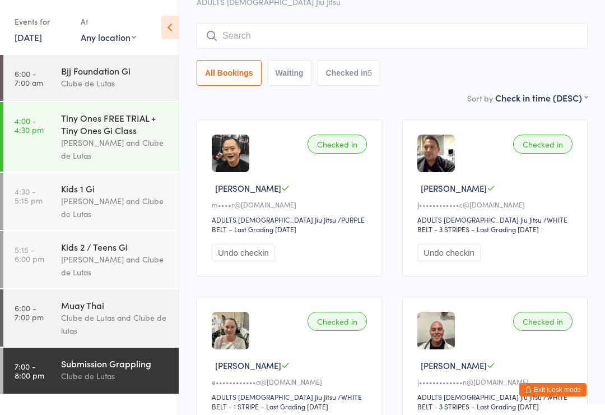
click at [442, 27] on input "search" at bounding box center [392, 36] width 391 height 26
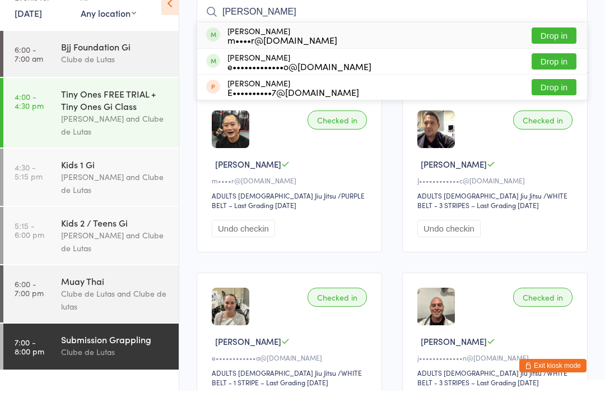
type input "[PERSON_NAME]"
click at [563, 52] on button "Drop in" at bounding box center [554, 60] width 45 height 16
